Goal: Obtain resource: Download file/media

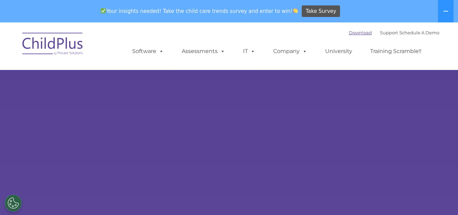
select select "MEDIUM"
click at [349, 34] on link "Download" at bounding box center [360, 32] width 23 height 5
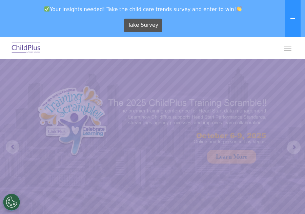
select select "MEDIUM"
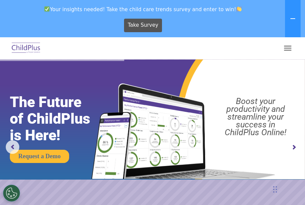
click at [286, 46] on span "button" at bounding box center [287, 46] width 7 height 1
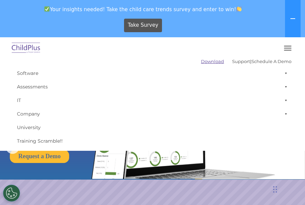
click at [201, 62] on link "Download" at bounding box center [212, 61] width 23 height 5
